Goal: Find specific page/section: Find specific page/section

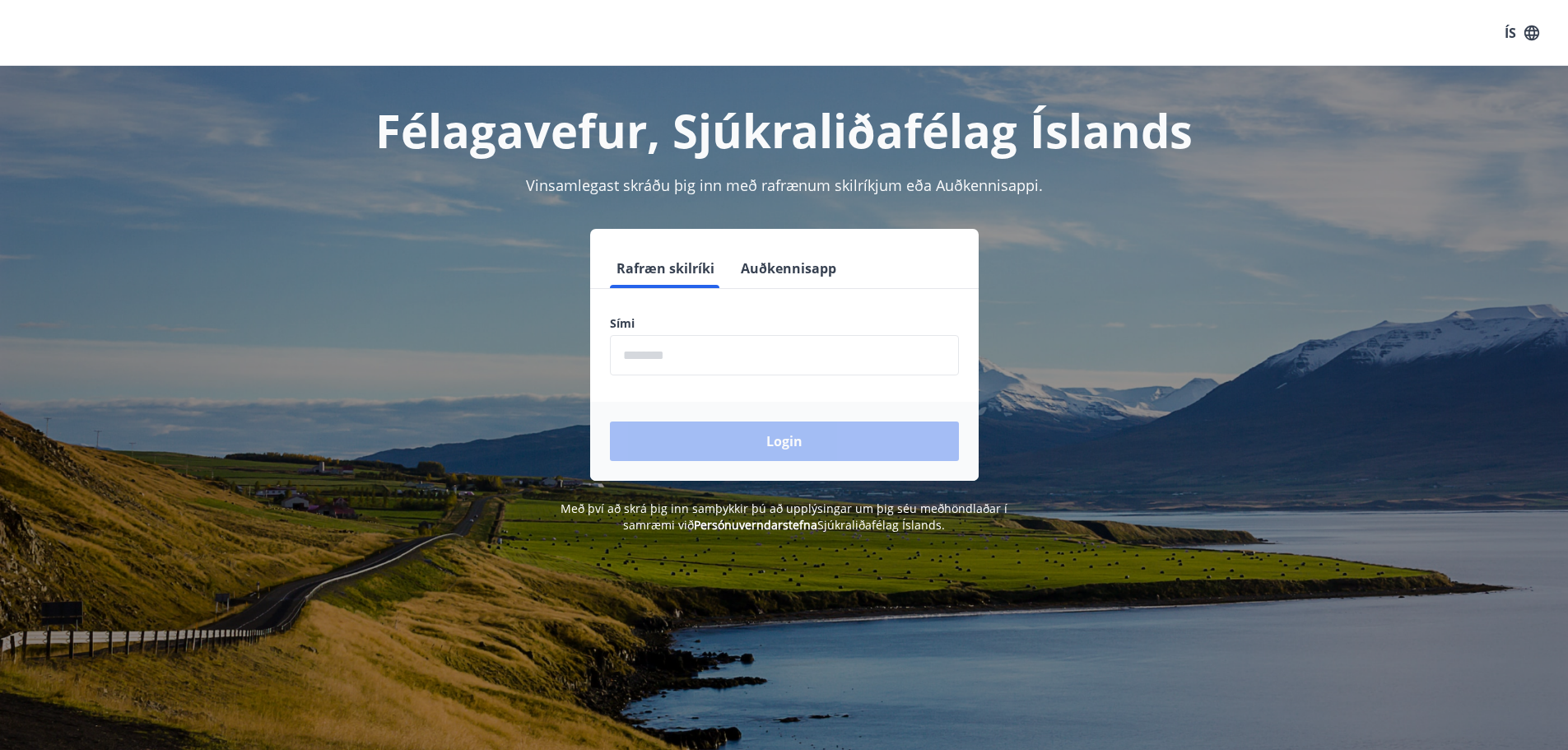
click at [644, 363] on input "phone" at bounding box center [784, 356] width 349 height 40
type input "********"
click at [705, 434] on button "Login" at bounding box center [784, 442] width 349 height 40
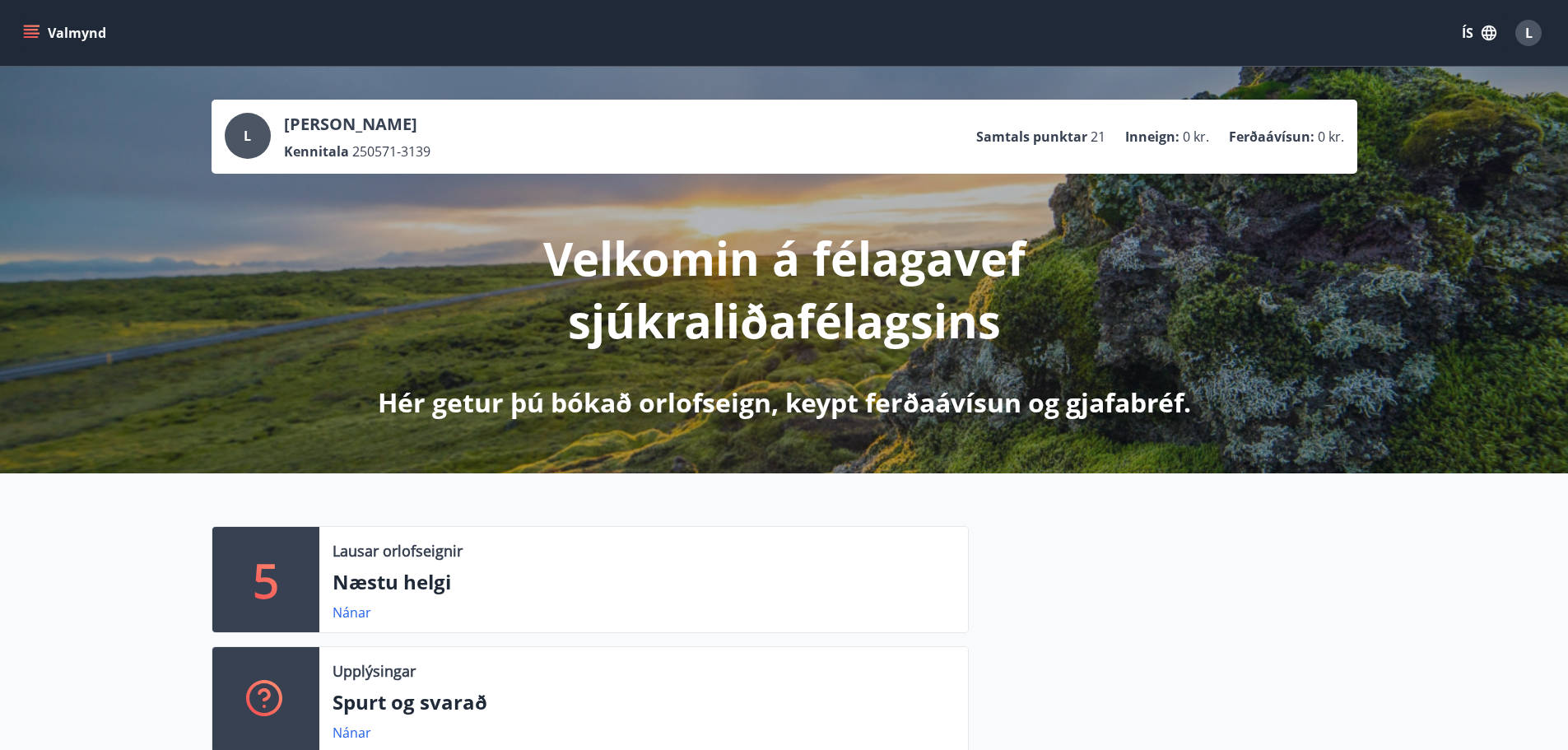
click at [30, 29] on icon "menu" at bounding box center [31, 29] width 15 height 2
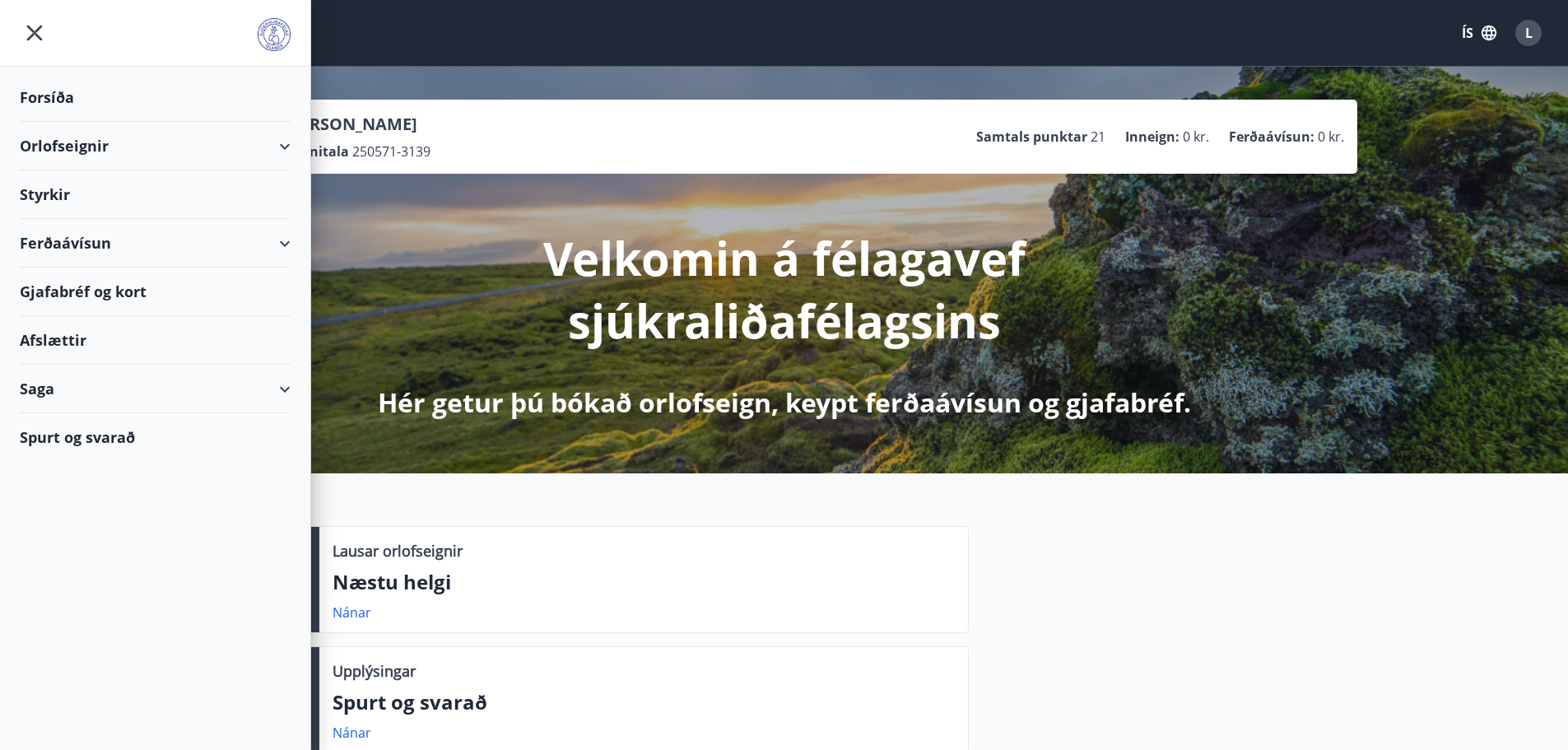
click at [100, 291] on div "Gjafabréf og kort" at bounding box center [155, 292] width 271 height 48
click at [108, 290] on div "Gjafabréf og kort" at bounding box center [155, 292] width 271 height 48
click at [59, 286] on div "Gjafabréf og kort" at bounding box center [155, 292] width 271 height 48
